Goal: Transaction & Acquisition: Purchase product/service

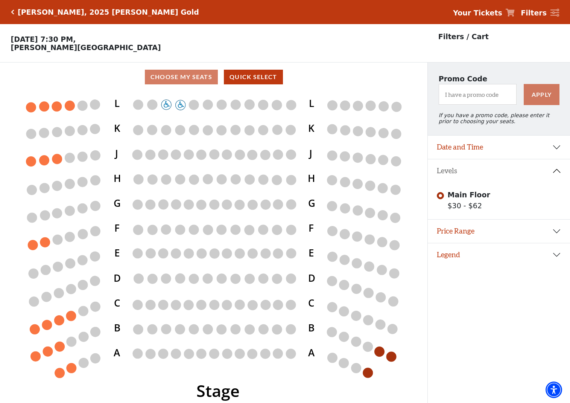
click at [12, 12] on icon "Click here to go back to filters" at bounding box center [12, 11] width 3 height 5
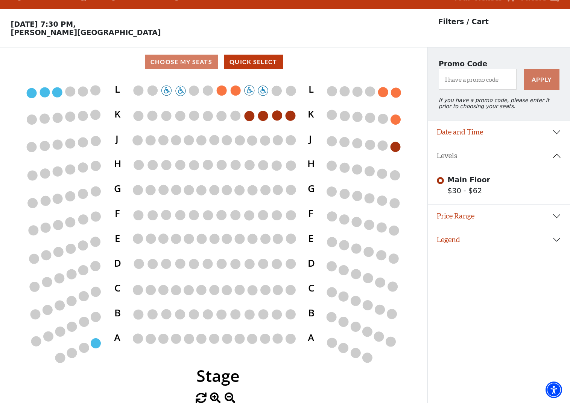
scroll to position [15, 0]
click at [557, 132] on button "Date and Time" at bounding box center [499, 131] width 142 height 23
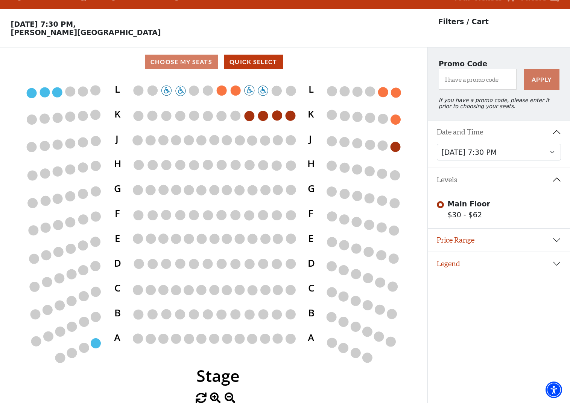
click at [414, 78] on div "Current Level Main Floor Click on a level below to open the Select Your Own Sea…" at bounding box center [213, 239] width 427 height 327
click at [556, 240] on button "Price Range" at bounding box center [499, 239] width 142 height 23
click at [523, 219] on div "Main Floor $30 - $62" at bounding box center [499, 208] width 124 height 21
click at [558, 301] on button "Legend" at bounding box center [499, 300] width 142 height 23
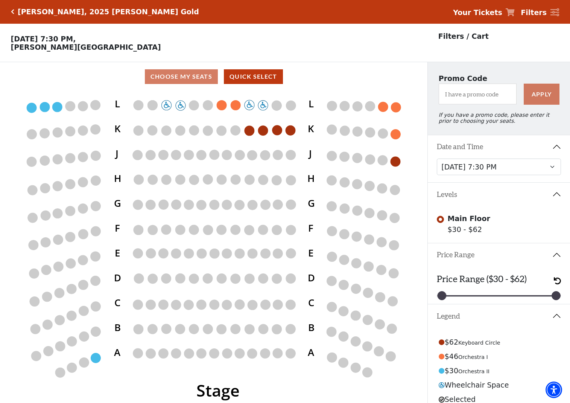
scroll to position [0, 0]
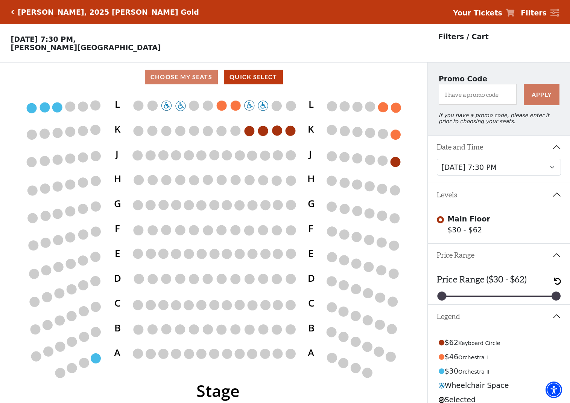
click at [558, 253] on button "Price Range" at bounding box center [499, 254] width 142 height 23
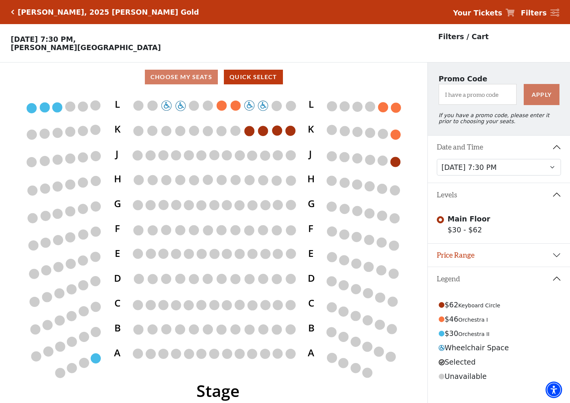
scroll to position [-5, 2]
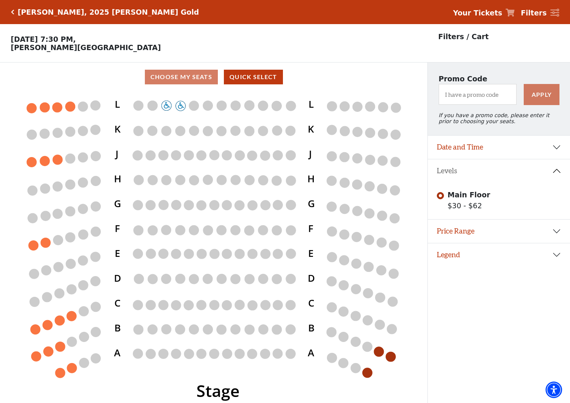
scroll to position [1, 0]
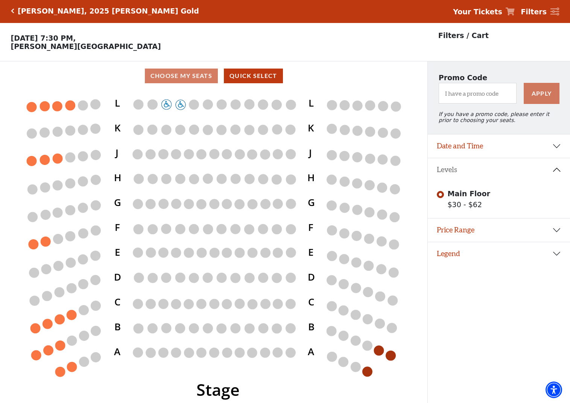
click at [557, 228] on button "Price Range" at bounding box center [499, 229] width 142 height 23
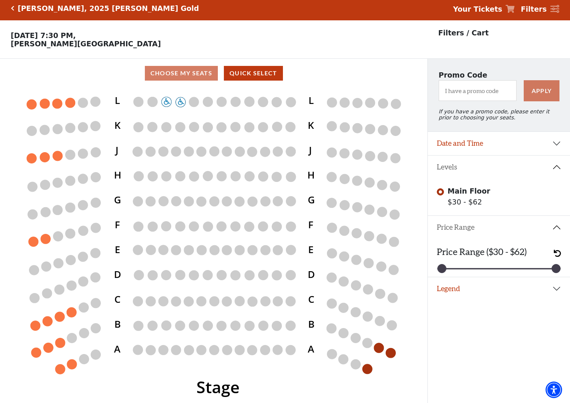
scroll to position [4, 0]
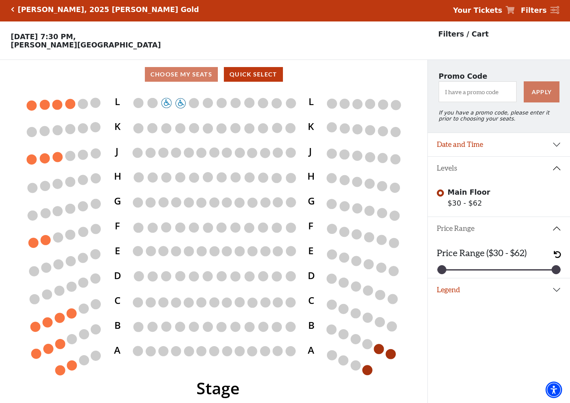
click at [557, 287] on button "Legend" at bounding box center [499, 289] width 142 height 23
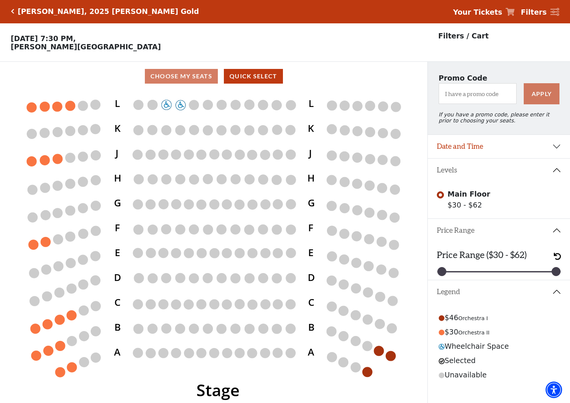
scroll to position [2, 0]
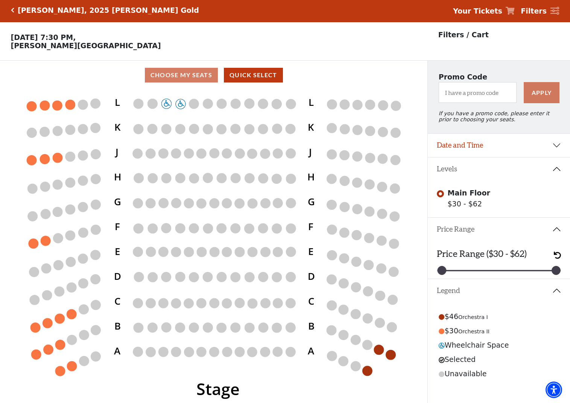
click at [557, 144] on button "Date and Time" at bounding box center [499, 145] width 142 height 23
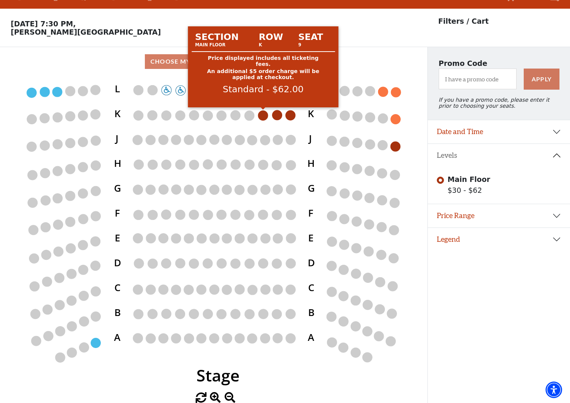
scroll to position [15, 0]
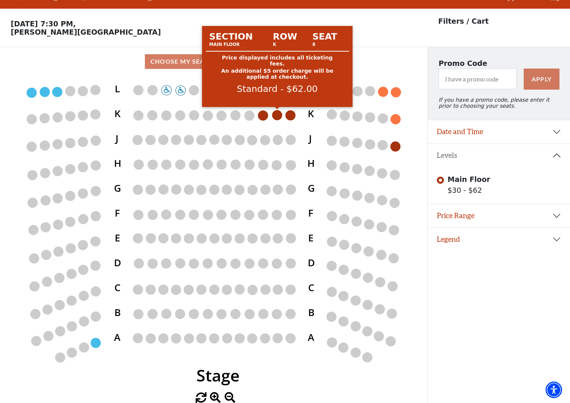
click at [278, 115] on circle at bounding box center [277, 115] width 10 height 10
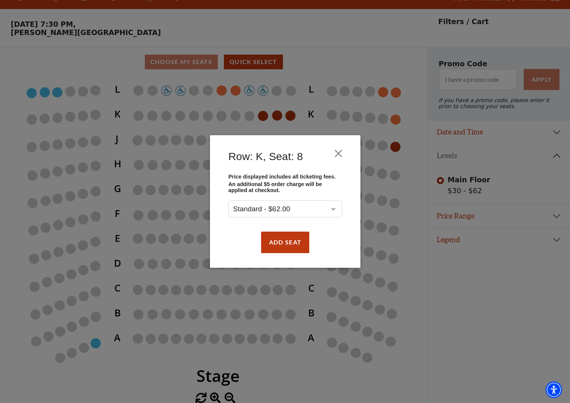
scroll to position [14, 0]
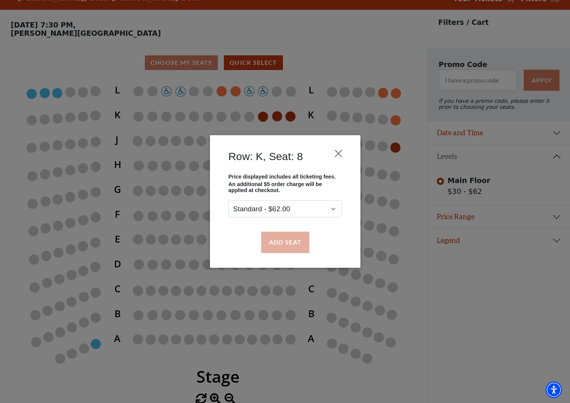
click at [292, 242] on button "Add Seat" at bounding box center [285, 241] width 48 height 21
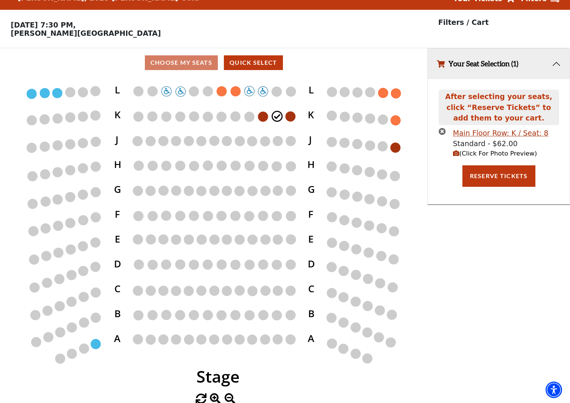
scroll to position [0, 0]
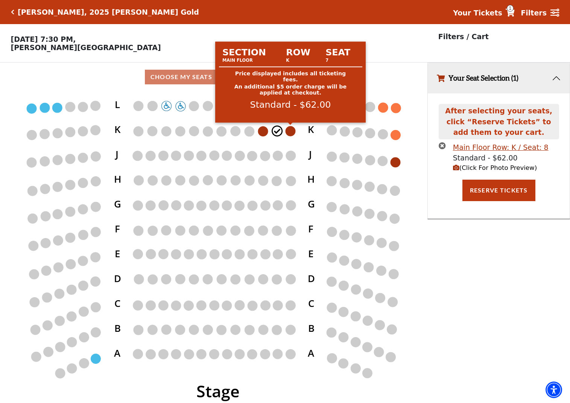
click at [291, 130] on circle at bounding box center [291, 131] width 10 height 10
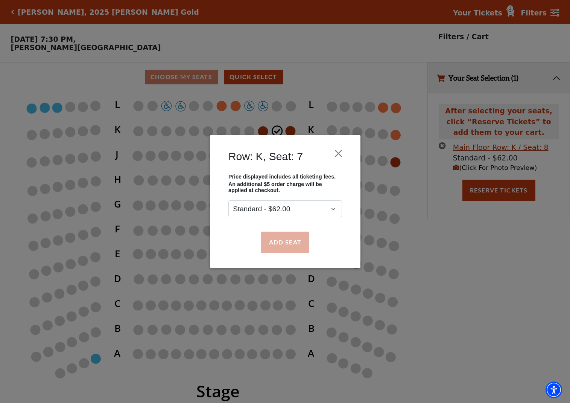
click at [282, 241] on button "Add Seat" at bounding box center [285, 241] width 48 height 21
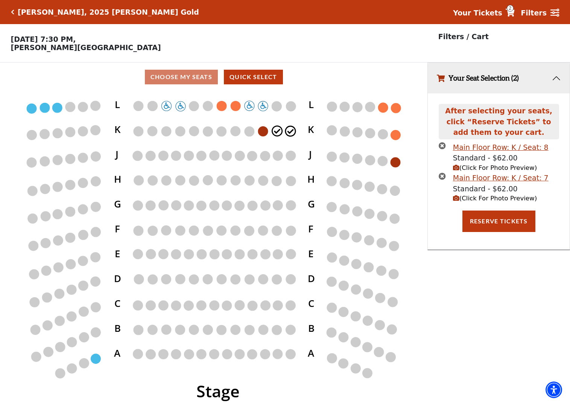
scroll to position [0, 0]
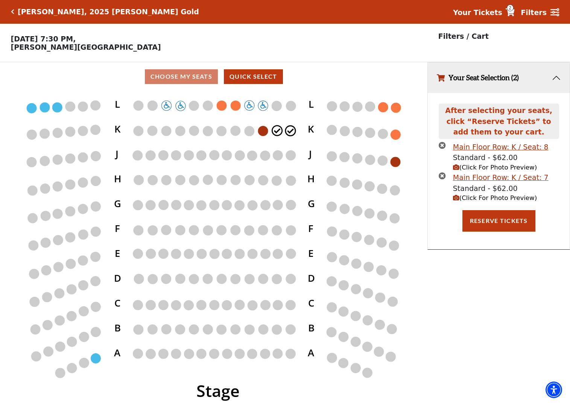
click at [484, 195] on span "(Click For Photo Preview)" at bounding box center [495, 197] width 84 height 7
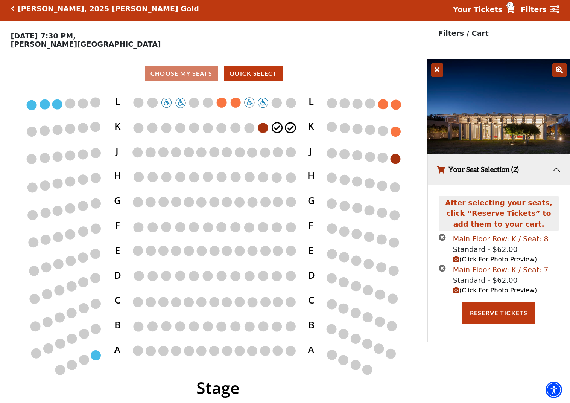
scroll to position [3, 0]
click at [556, 169] on button "Your Seat Selection (2)" at bounding box center [499, 169] width 142 height 30
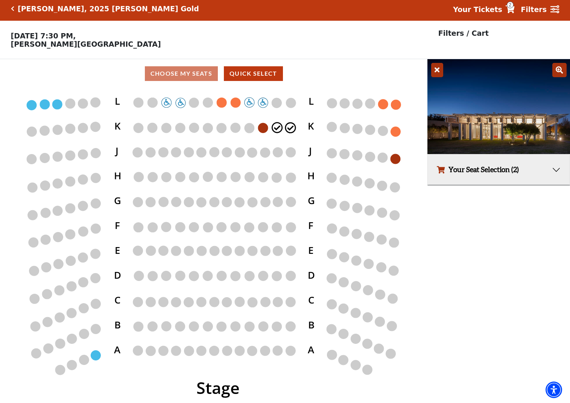
click at [556, 169] on button "Your Seat Selection (2)" at bounding box center [499, 169] width 142 height 30
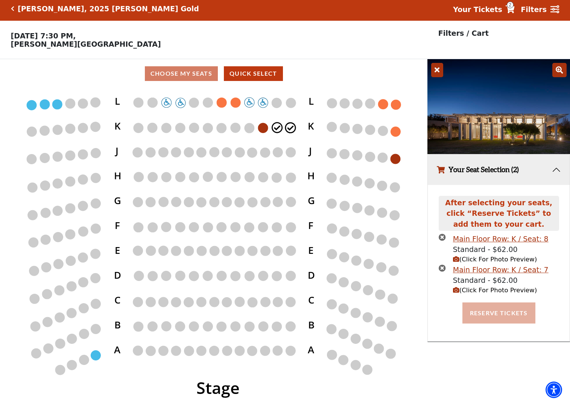
click at [502, 310] on button "Reserve Tickets" at bounding box center [498, 312] width 73 height 21
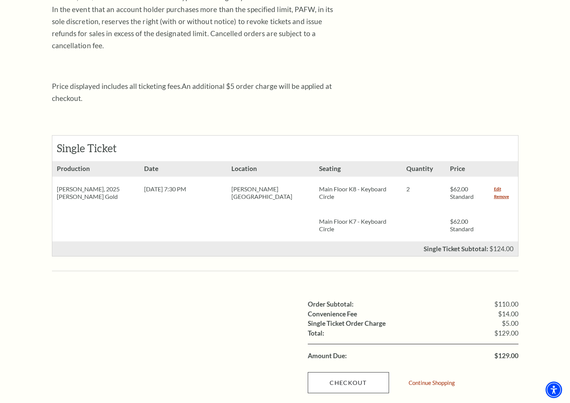
scroll to position [222, 0]
click at [347, 372] on link "Checkout" at bounding box center [348, 382] width 81 height 21
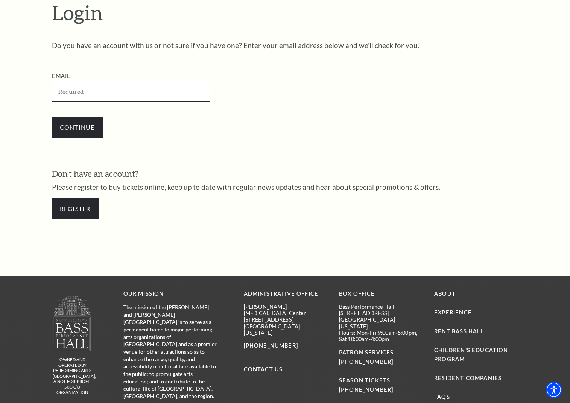
scroll to position [222, 0]
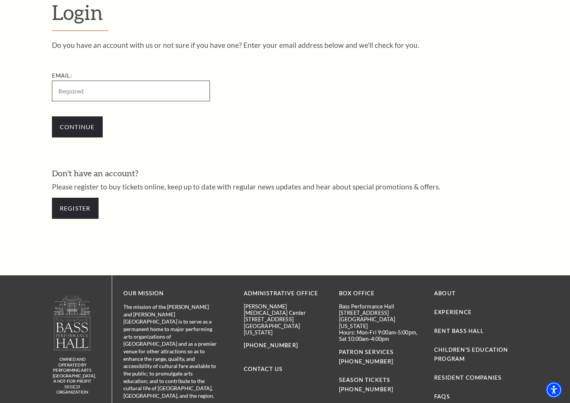
click at [118, 91] on input "Email:" at bounding box center [131, 91] width 158 height 21
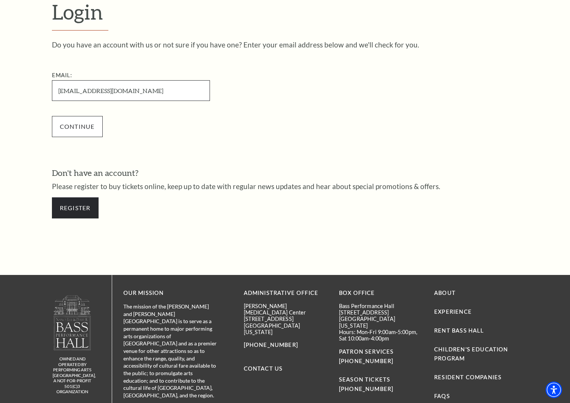
type input "[EMAIL_ADDRESS][DOMAIN_NAME]"
click at [83, 128] on input "Continue" at bounding box center [77, 126] width 51 height 21
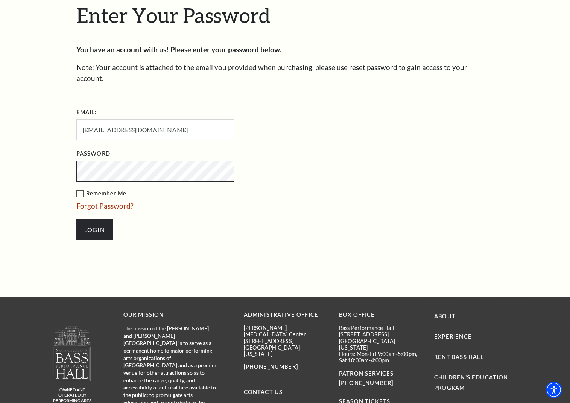
scroll to position [226, 0]
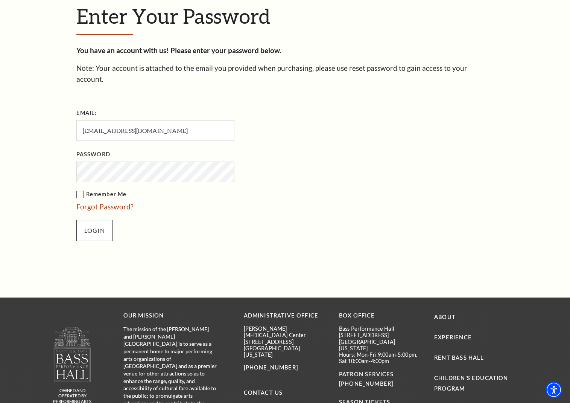
click at [91, 220] on input "Login" at bounding box center [94, 230] width 36 height 21
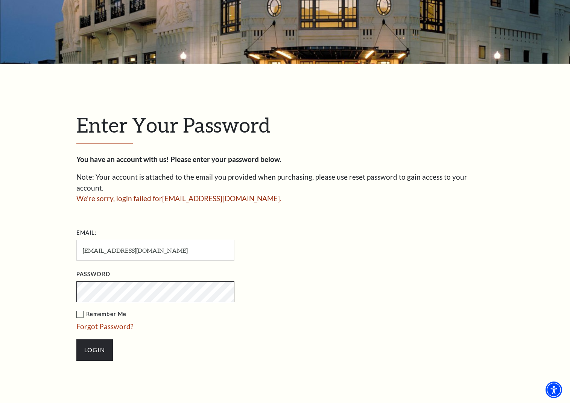
scroll to position [119, 0]
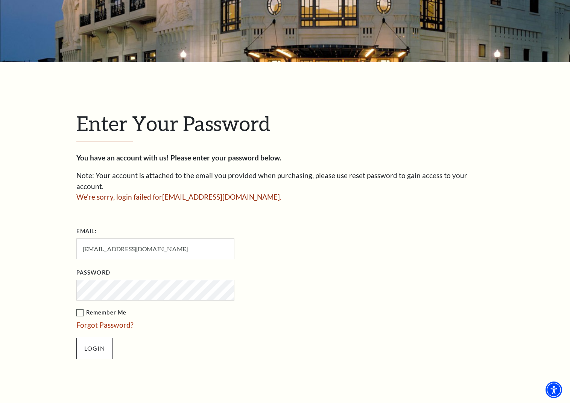
click at [100, 338] on input "Login" at bounding box center [94, 348] width 36 height 21
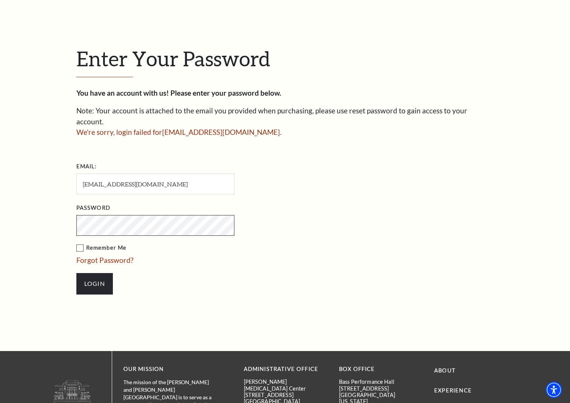
scroll to position [186, 0]
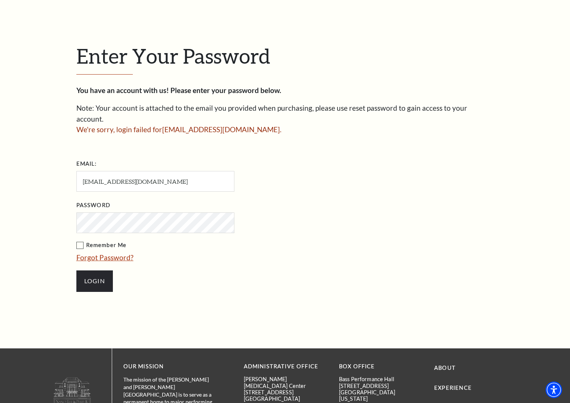
click at [124, 253] on link "Forgot Password?" at bounding box center [104, 257] width 57 height 9
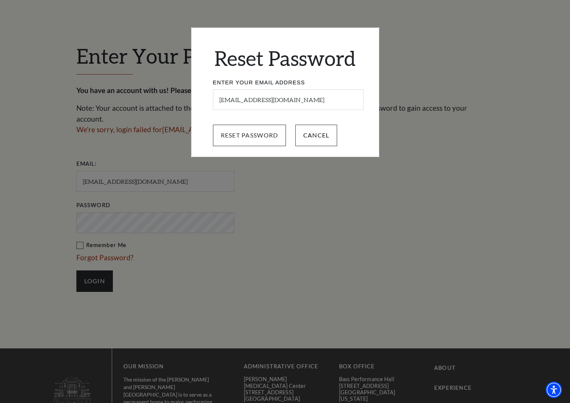
click at [272, 135] on input "Reset Password" at bounding box center [249, 135] width 73 height 21
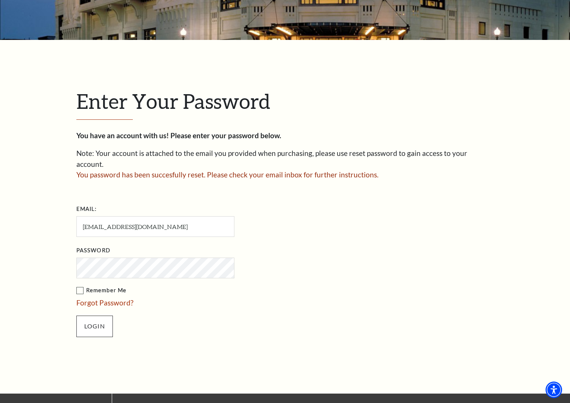
scroll to position [139, 0]
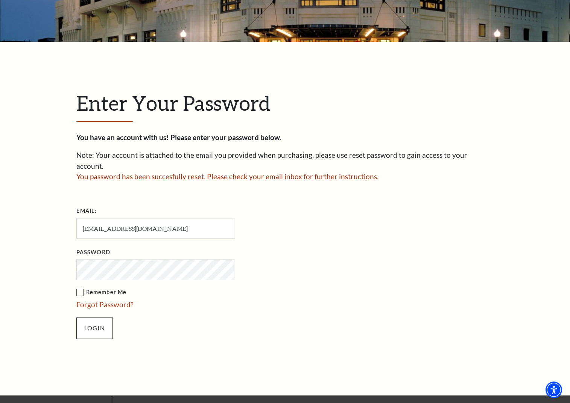
click at [99, 317] on input "Login" at bounding box center [94, 327] width 36 height 21
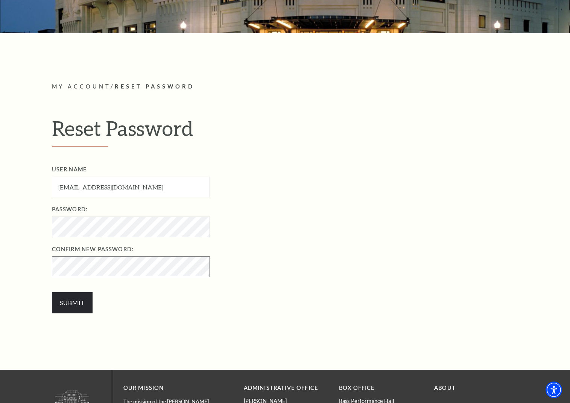
scroll to position [143, 0]
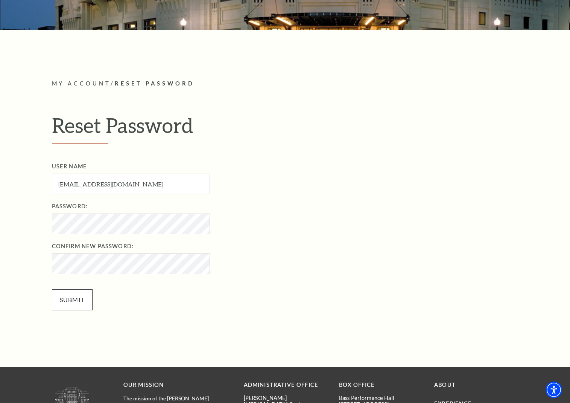
click at [71, 297] on input "Submit" at bounding box center [72, 299] width 41 height 21
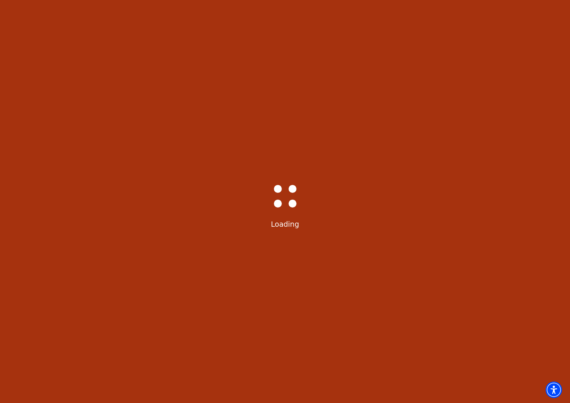
select select "6501"
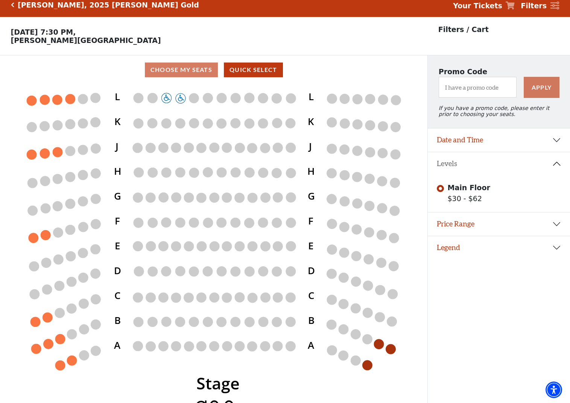
scroll to position [15, 0]
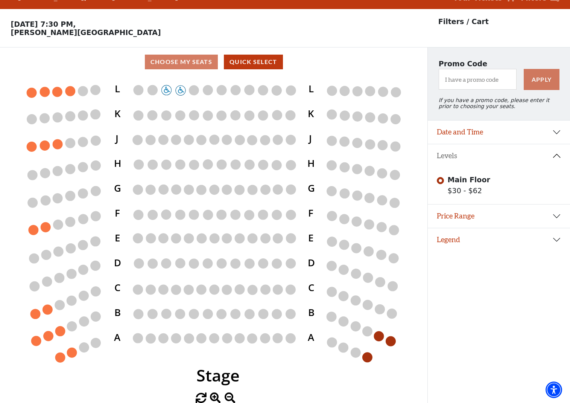
click at [557, 133] on button "Date and Time" at bounding box center [499, 131] width 142 height 23
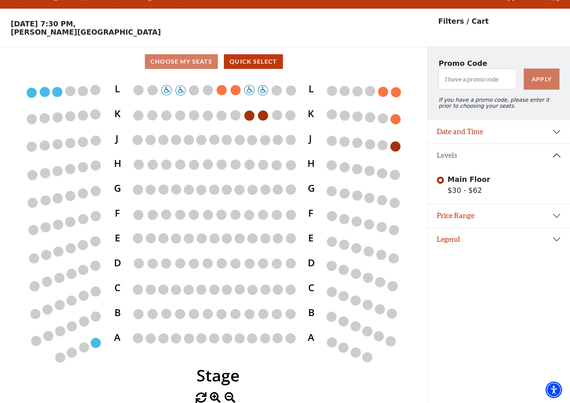
scroll to position [15, 0]
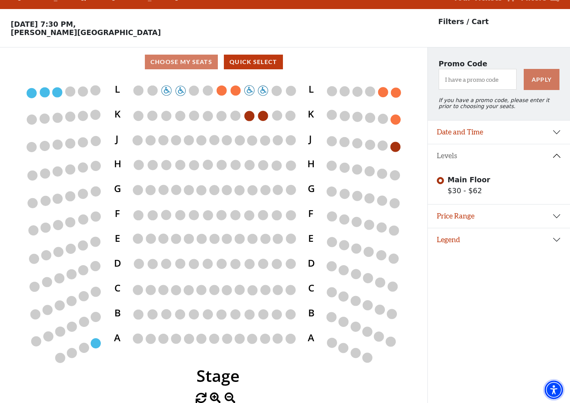
click at [555, 388] on img "Accessibility Menu" at bounding box center [554, 389] width 18 height 18
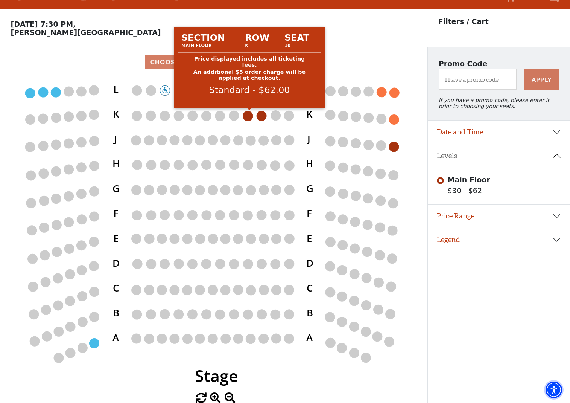
click at [250, 121] on circle at bounding box center [248, 116] width 10 height 10
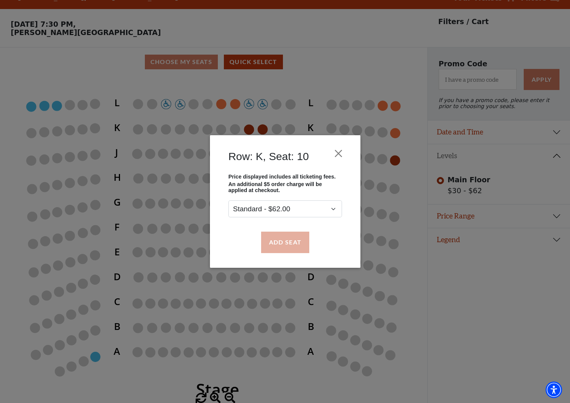
click at [286, 241] on button "Add Seat" at bounding box center [285, 241] width 48 height 21
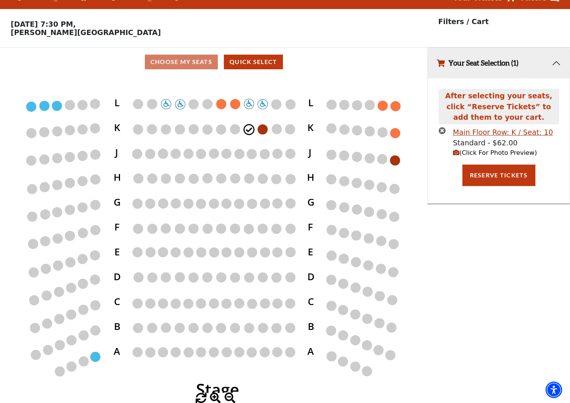
scroll to position [0, 0]
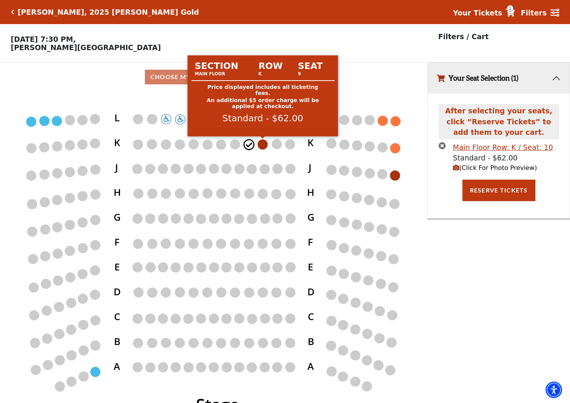
click at [263, 143] on circle at bounding box center [263, 144] width 10 height 10
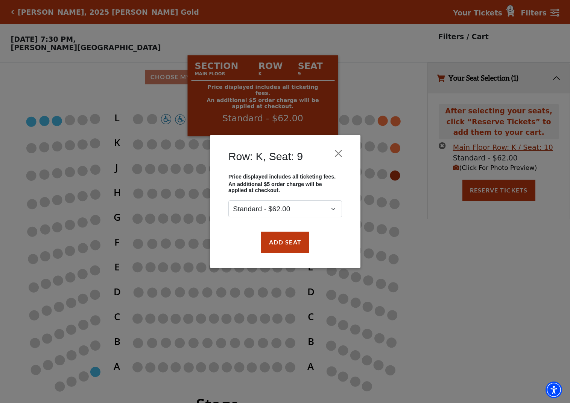
scroll to position [1, 0]
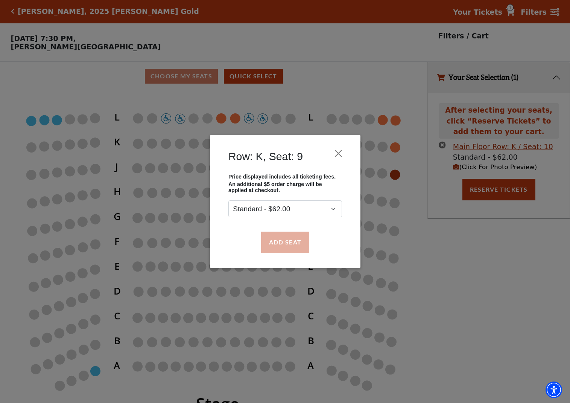
click at [287, 241] on button "Add Seat" at bounding box center [285, 241] width 48 height 21
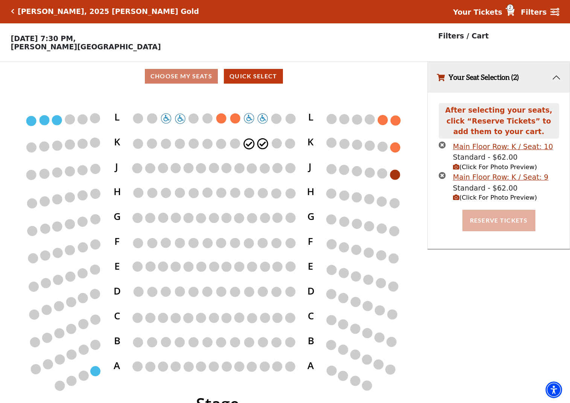
scroll to position [2, 0]
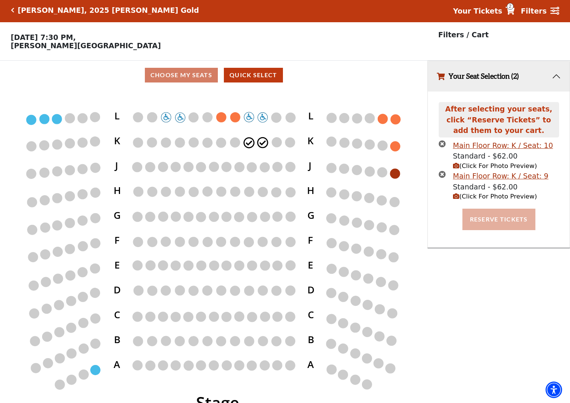
click at [503, 219] on button "Reserve Tickets" at bounding box center [498, 218] width 73 height 21
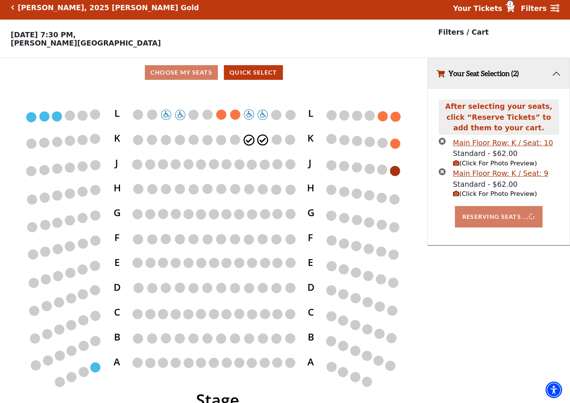
scroll to position [5, 0]
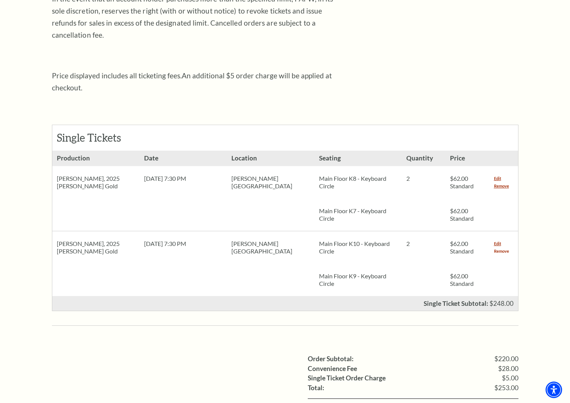
scroll to position [235, 0]
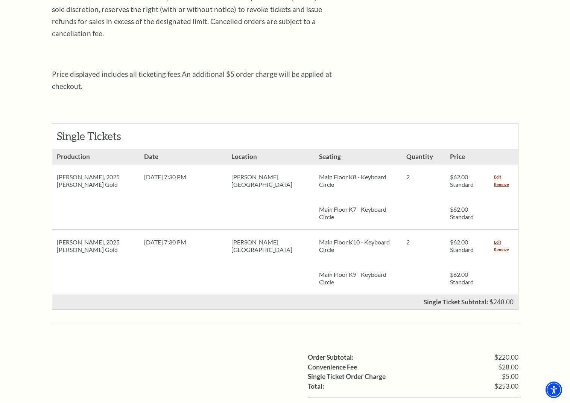
click at [503, 246] on link "Remove" at bounding box center [501, 250] width 15 height 8
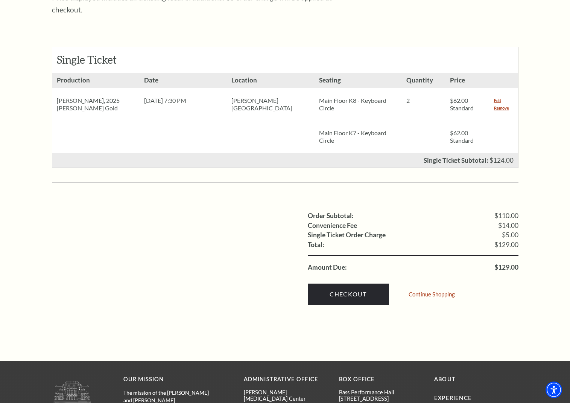
scroll to position [318, 0]
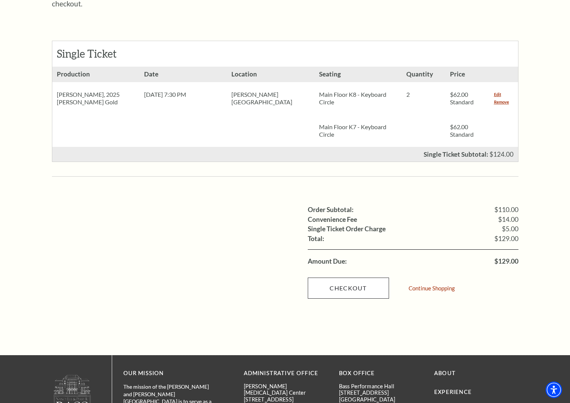
click at [357, 277] on link "Checkout" at bounding box center [348, 287] width 81 height 21
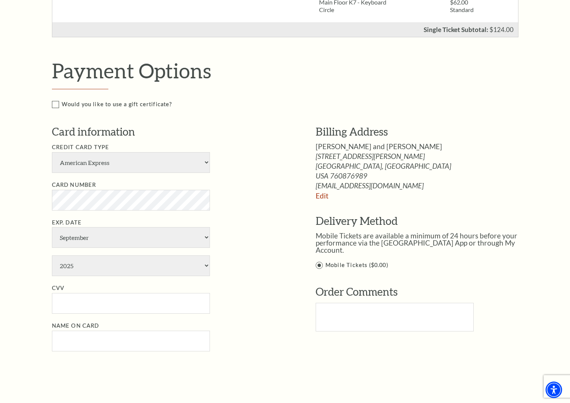
scroll to position [295, 0]
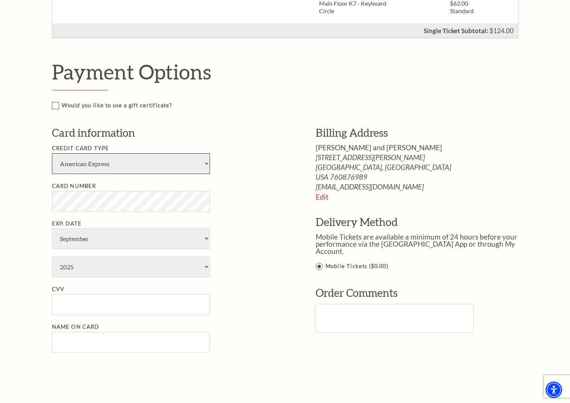
select select "25"
select select "8"
select select "2028"
click at [119, 293] on input "CVV" at bounding box center [131, 303] width 158 height 21
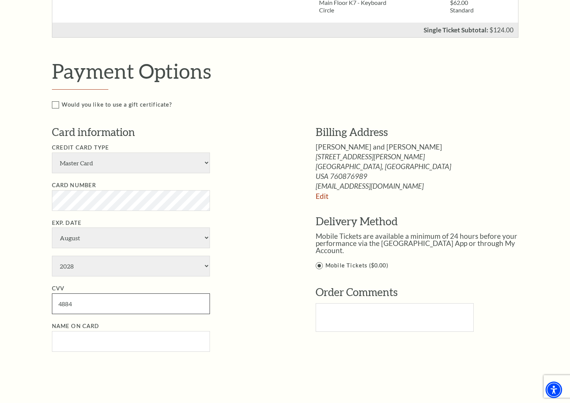
scroll to position [300, 0]
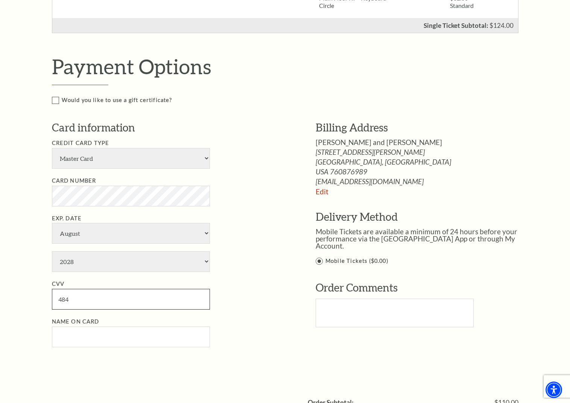
type input "484"
click at [119, 326] on input "Name on Card" at bounding box center [131, 336] width 158 height 21
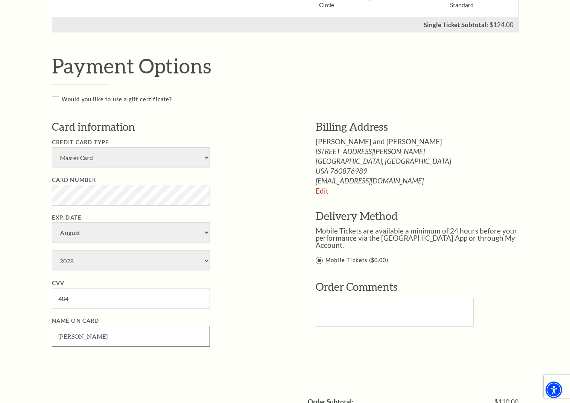
scroll to position [301, 0]
type input "Sarah W Eidson"
click at [322, 189] on link "Edit" at bounding box center [322, 190] width 13 height 9
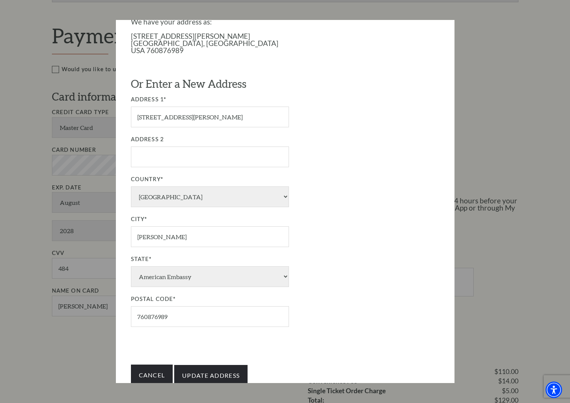
scroll to position [335, 0]
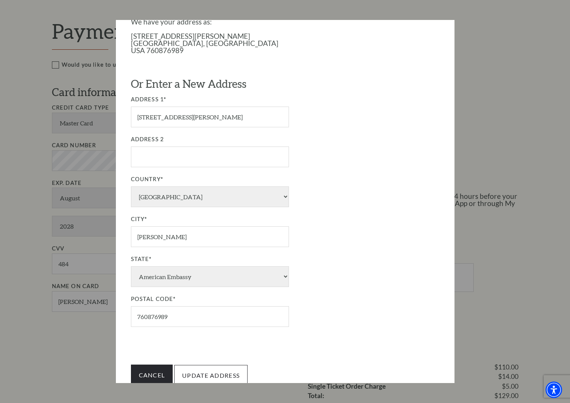
click at [212, 365] on input "Update Address" at bounding box center [210, 375] width 73 height 21
type input "Update Address"
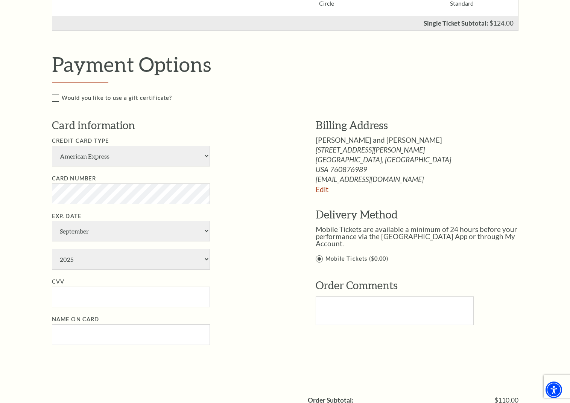
scroll to position [300, 0]
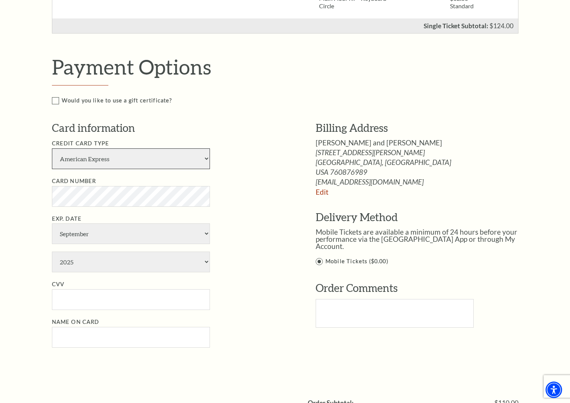
select select "25"
select select "8"
select select "2028"
click at [105, 289] on input "CVV" at bounding box center [131, 299] width 158 height 21
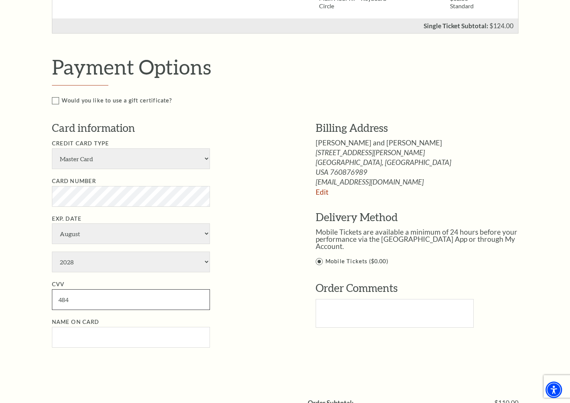
type input "484"
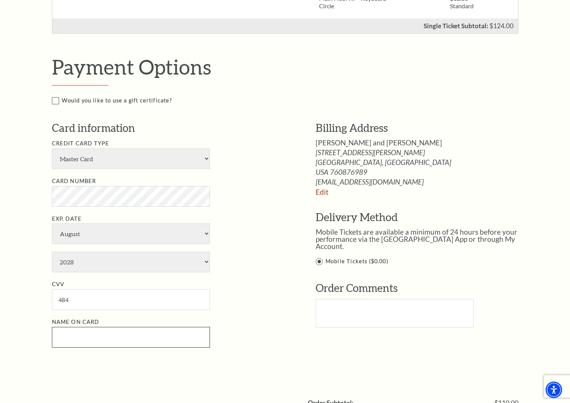
click at [104, 327] on input "Name on Card" at bounding box center [131, 337] width 158 height 21
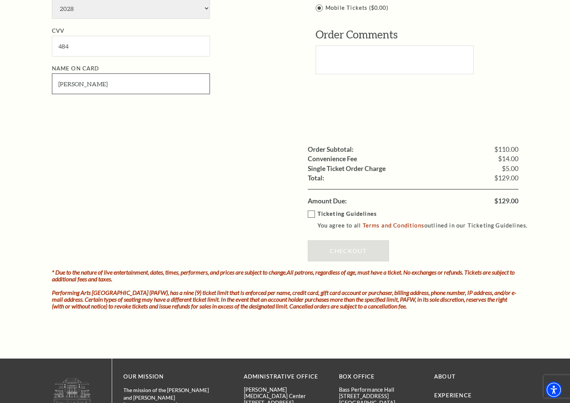
scroll to position [559, 0]
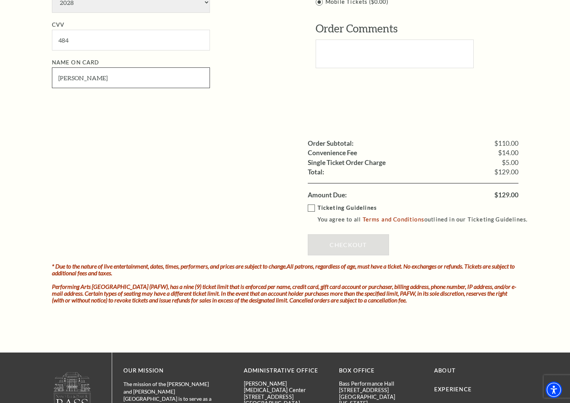
type input "Sarah W Eidson"
click at [311, 203] on label "Ticketing Guidelines You agree to all Terms and Conditions outlined in our Tick…" at bounding box center [421, 213] width 227 height 21
click at [0, 0] on input "Ticketing Guidelines You agree to all Terms and Conditions outlined in our Tick…" at bounding box center [0, 0] width 0 height 0
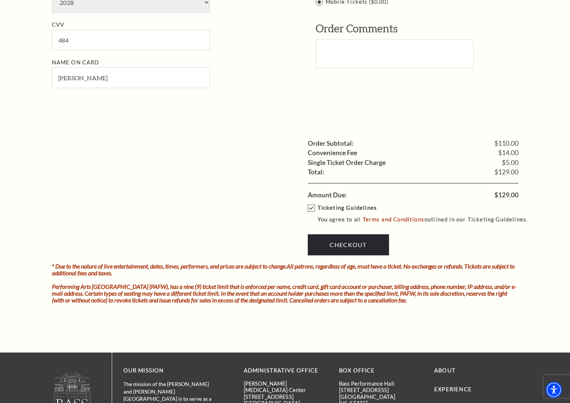
scroll to position [559, 0]
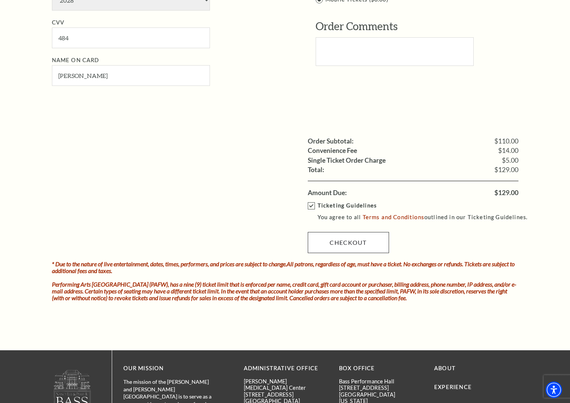
click at [348, 232] on link "Checkout" at bounding box center [348, 242] width 81 height 21
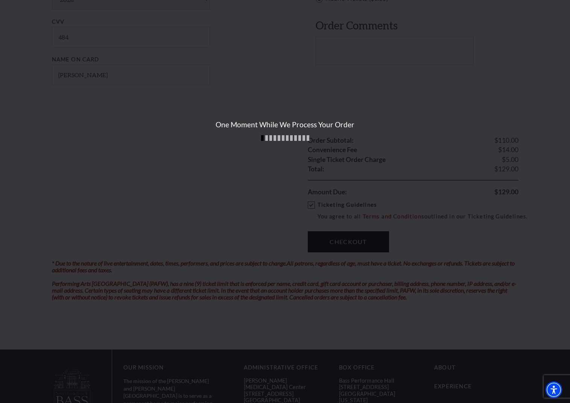
scroll to position [562, 0]
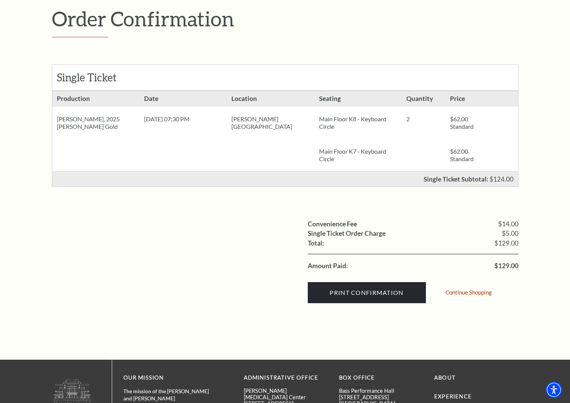
scroll to position [108, 0]
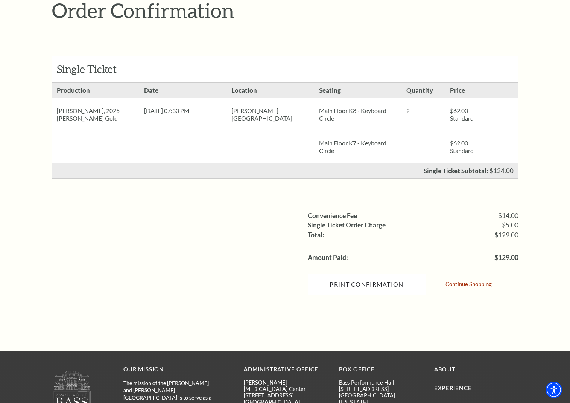
click at [368, 283] on input "Print Confirmation" at bounding box center [367, 284] width 118 height 21
